Goal: Task Accomplishment & Management: Complete application form

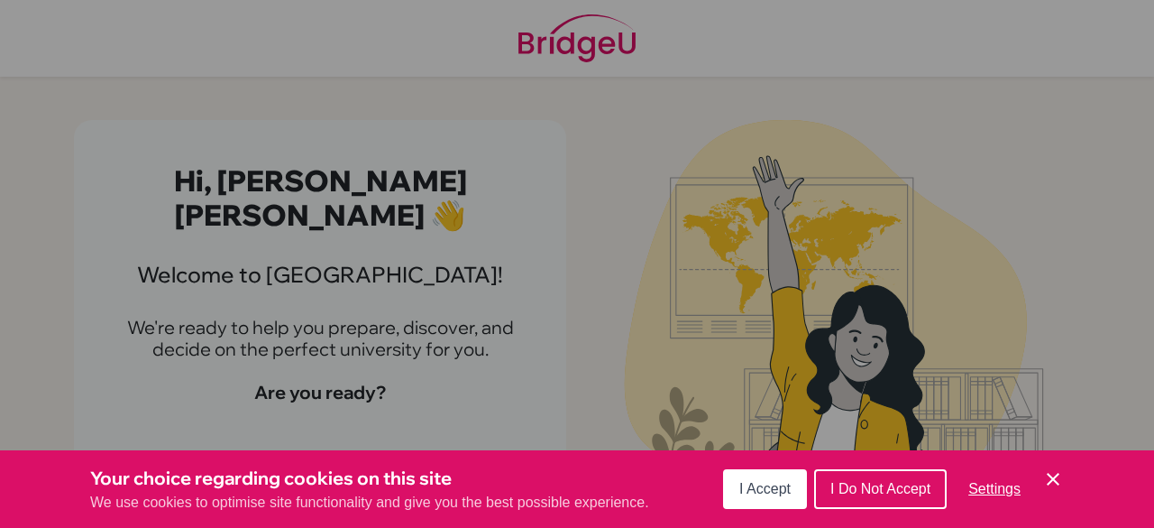
click at [851, 443] on div "Cookie Preferences" at bounding box center [577, 264] width 1154 height 528
click at [745, 495] on span "I Accept" at bounding box center [765, 488] width 51 height 15
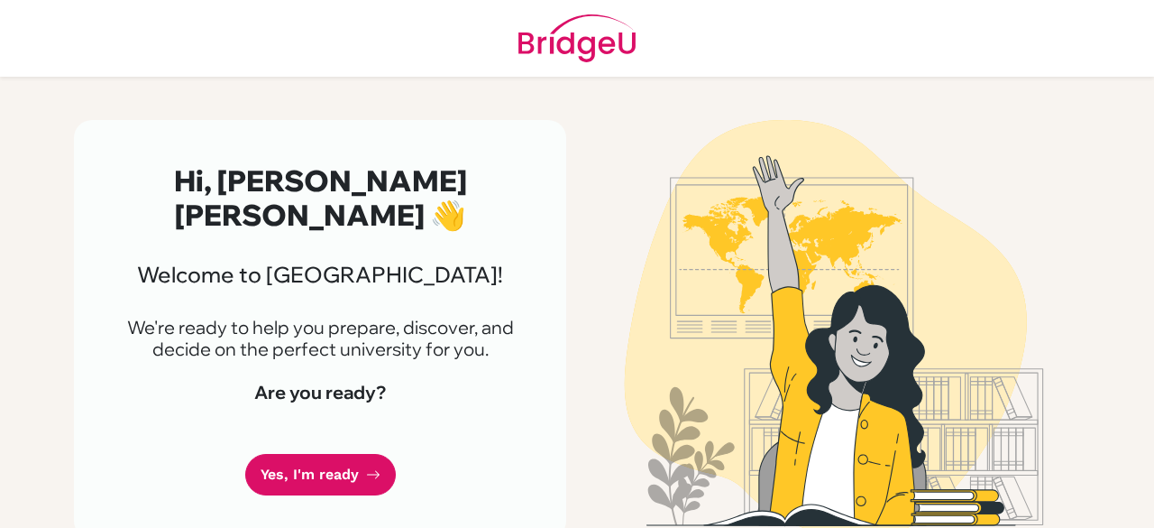
click at [316, 454] on link "Yes, I'm ready" at bounding box center [320, 475] width 151 height 42
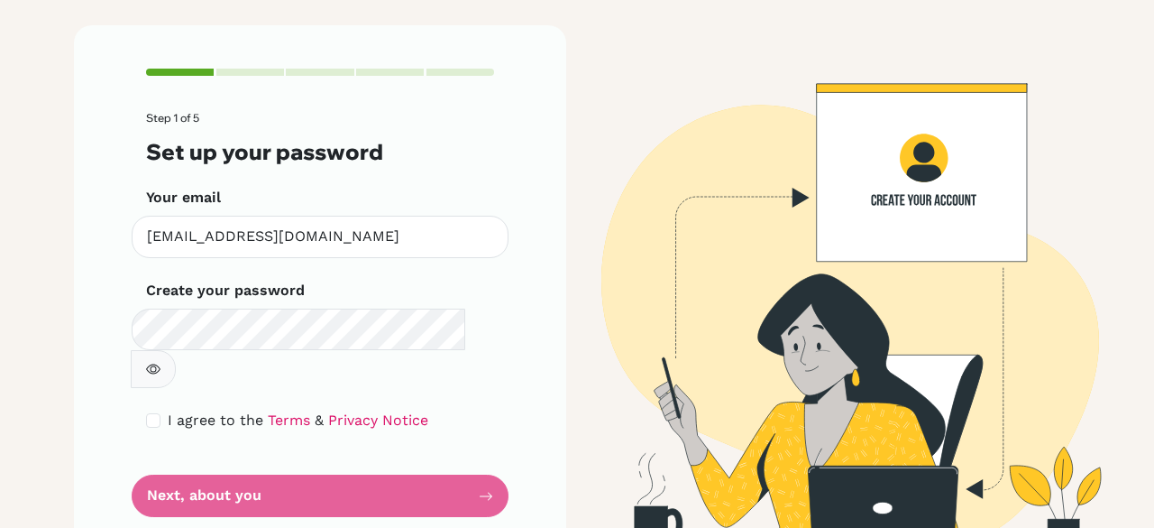
scroll to position [96, 0]
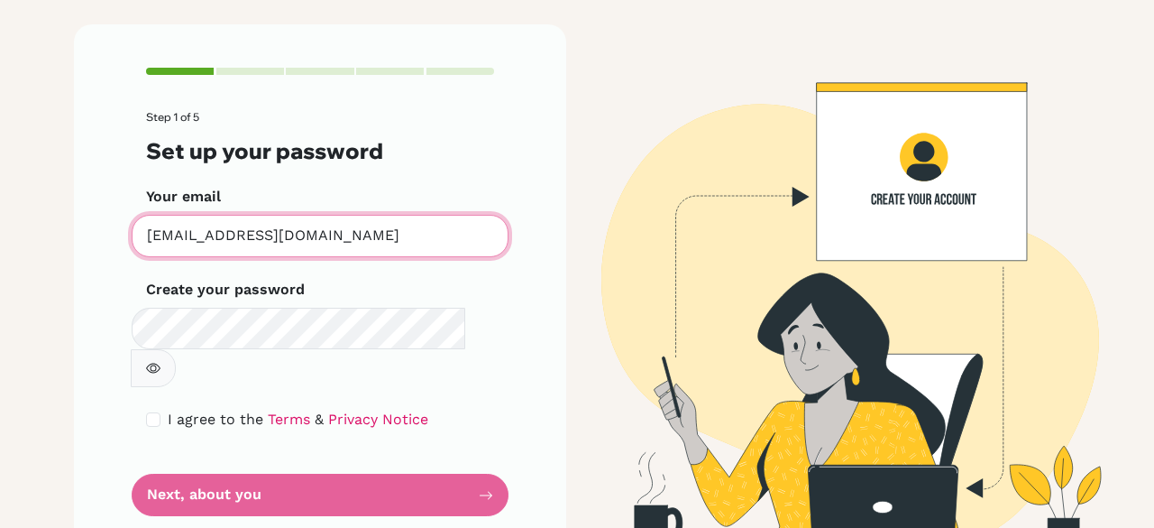
click at [382, 232] on input "26penafielan@liceointernacional.edu.ec" at bounding box center [320, 236] width 377 height 42
type input "anaisapenafiel@gmail.com"
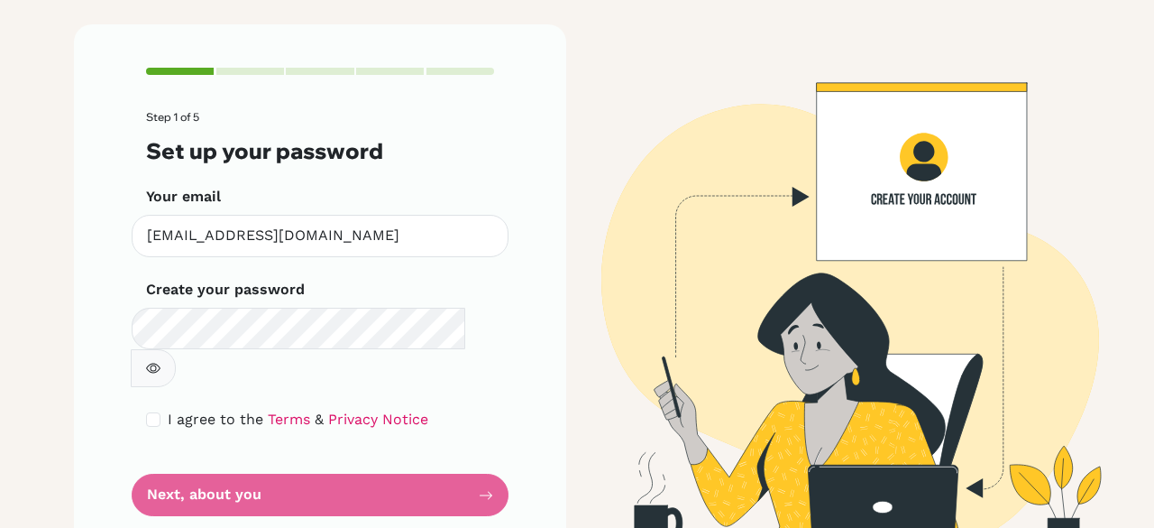
click at [493, 170] on div "Step 1 of 5 Set up your password Your email anaisapenafiel@gmail.com Invalid em…" at bounding box center [320, 291] width 492 height 535
click at [161, 361] on icon "button" at bounding box center [153, 368] width 14 height 14
click at [168, 410] on span "I agree to the" at bounding box center [216, 418] width 96 height 17
click at [146, 412] on input "checkbox" at bounding box center [153, 419] width 14 height 14
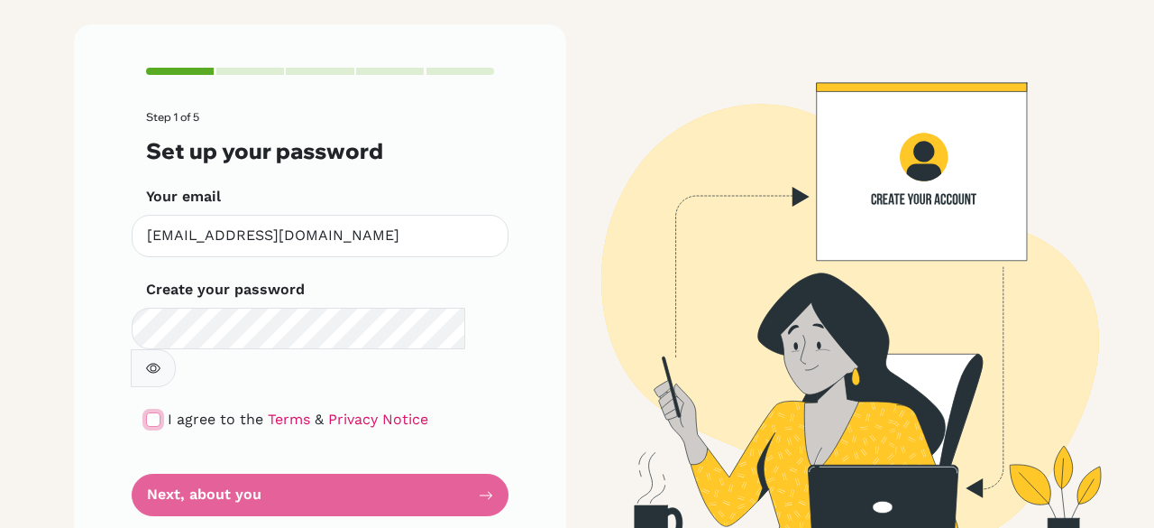
checkbox input "true"
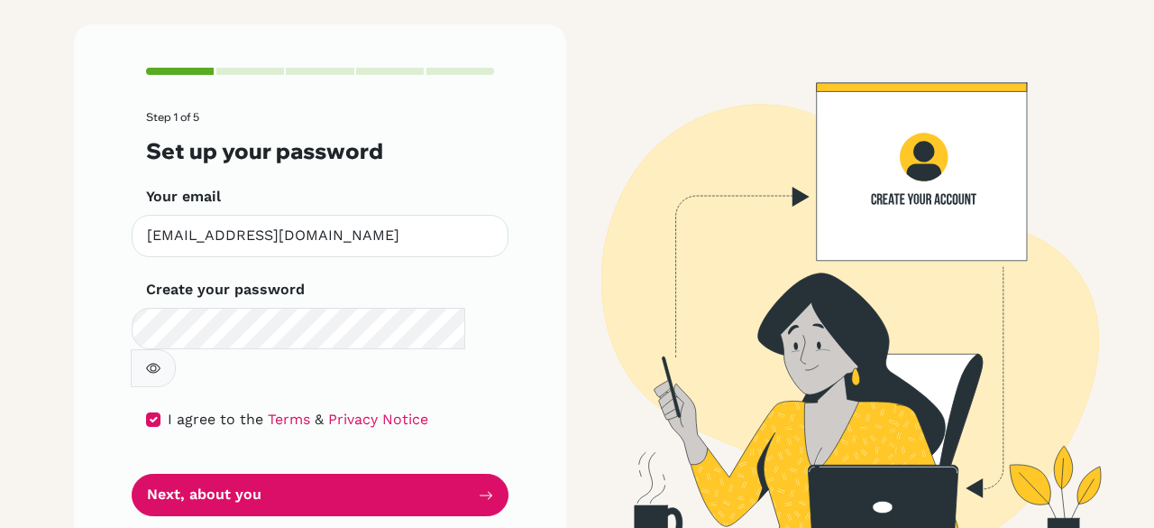
click at [233, 474] on button "Next, about you" at bounding box center [320, 495] width 377 height 42
